Goal: Information Seeking & Learning: Compare options

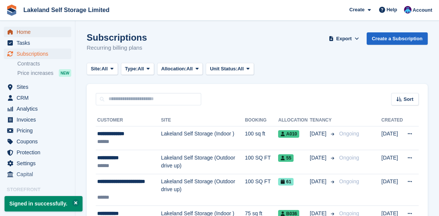
click at [26, 33] on span "Home" at bounding box center [39, 32] width 45 height 11
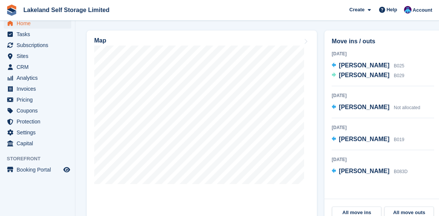
scroll to position [264, 0]
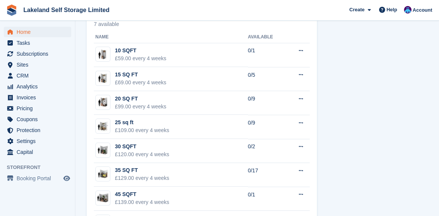
scroll to position [473, 0]
click at [21, 64] on span "Sites" at bounding box center [39, 65] width 45 height 11
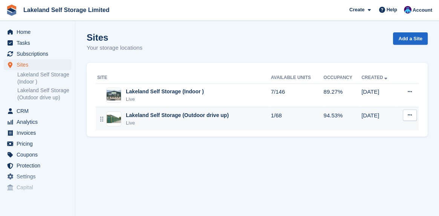
click at [164, 116] on div "Lakeland Self Storage (Outdoor drive up)" at bounding box center [177, 116] width 103 height 8
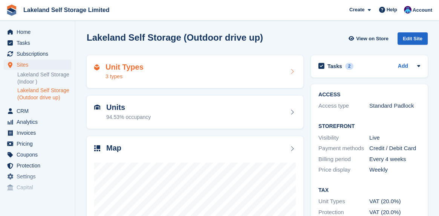
click at [129, 68] on h2 "Unit Types" at bounding box center [125, 67] width 38 height 9
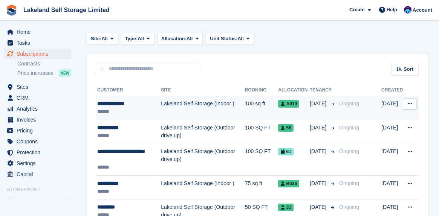
scroll to position [38, 0]
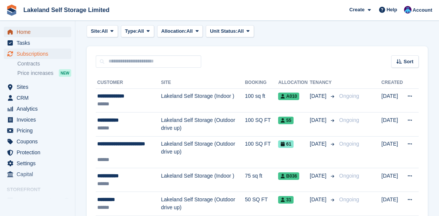
click at [31, 33] on span "Home" at bounding box center [39, 32] width 45 height 11
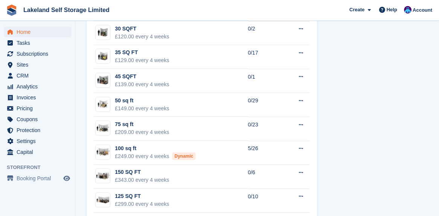
scroll to position [603, 0]
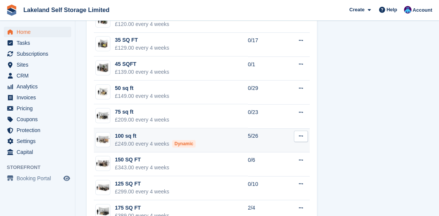
click at [121, 136] on div "100 sq ft" at bounding box center [155, 136] width 81 height 8
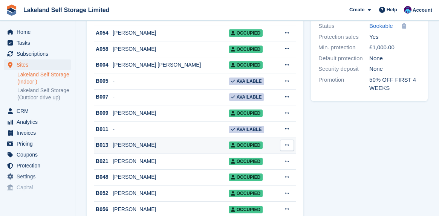
scroll to position [377, 0]
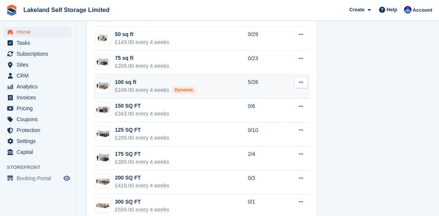
scroll to position [661, 0]
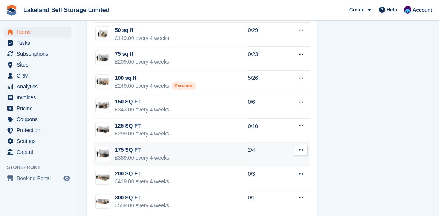
click at [127, 152] on div "175 SQ FT" at bounding box center [142, 150] width 54 height 8
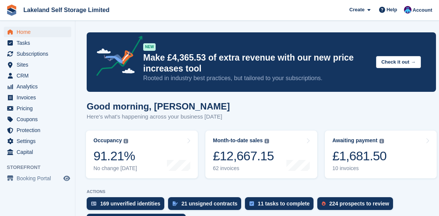
scroll to position [606, 0]
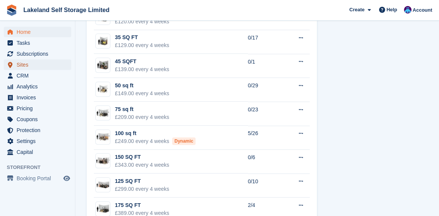
click at [28, 65] on span "Sites" at bounding box center [39, 65] width 45 height 11
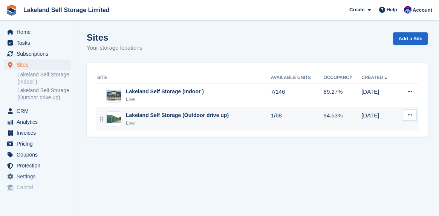
click at [144, 116] on div "Lakeland Self Storage (Outdoor drive up)" at bounding box center [177, 116] width 103 height 8
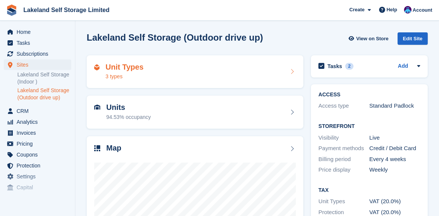
click at [135, 71] on h2 "Unit Types" at bounding box center [125, 67] width 38 height 9
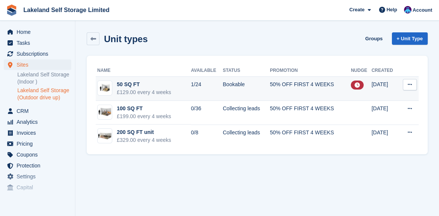
click at [130, 87] on div "50 SQ FT" at bounding box center [144, 85] width 54 height 8
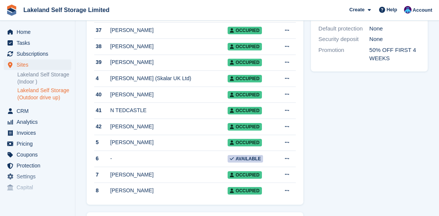
scroll to position [339, 0]
